Goal: Task Accomplishment & Management: Manage account settings

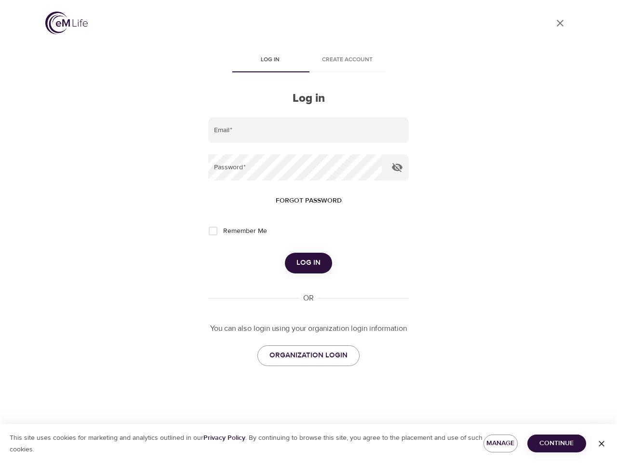
click at [270, 61] on span "Log in" at bounding box center [270, 60] width 66 height 10
click at [347, 61] on span "Create account" at bounding box center [347, 60] width 66 height 10
click at [308, 130] on input "email" at bounding box center [308, 130] width 200 height 26
click at [397, 167] on icon "button" at bounding box center [397, 167] width 11 height 9
click at [308, 200] on span "Forgot password" at bounding box center [309, 201] width 66 height 12
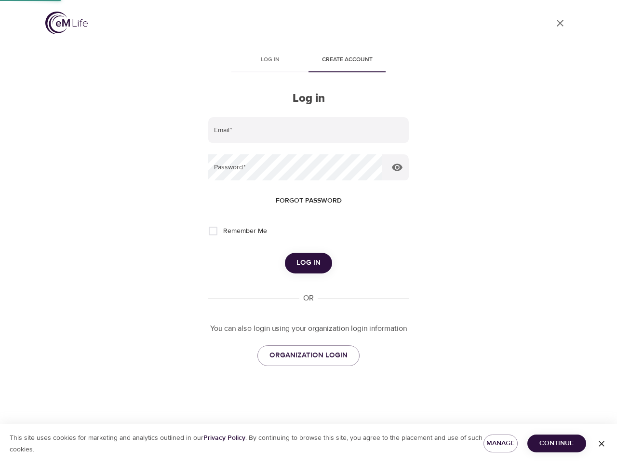
click at [308, 263] on span "Log in" at bounding box center [308, 262] width 24 height 13
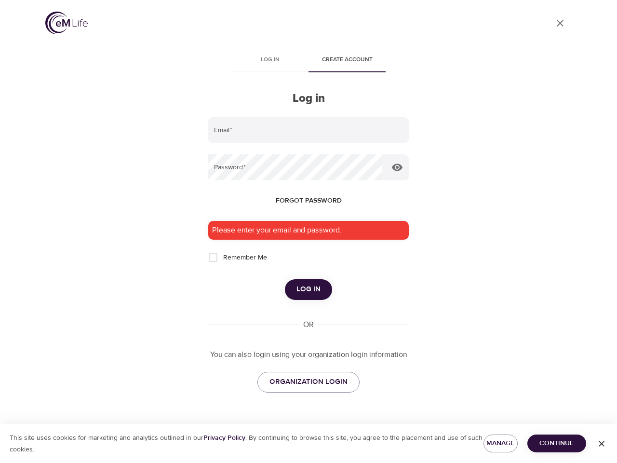
click at [500, 443] on span "Manage" at bounding box center [500, 443] width 19 height 12
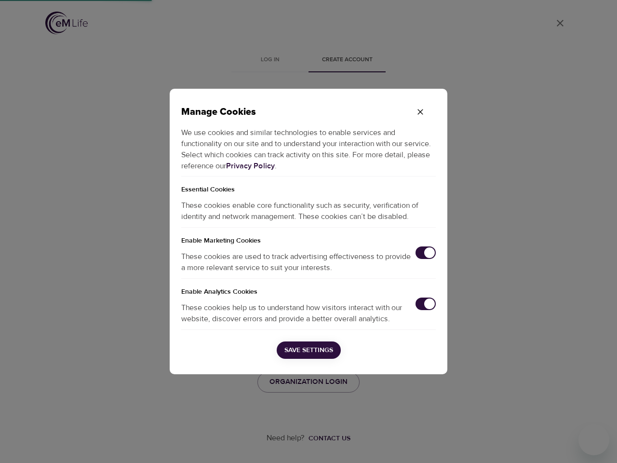
click at [557, 443] on div "Manage Cookies We use cookies and similar technologies to enable services and f…" at bounding box center [308, 231] width 617 height 463
click at [601, 443] on div "Manage Cookies We use cookies and similar technologies to enable services and f…" at bounding box center [308, 231] width 617 height 463
